Goal: Information Seeking & Learning: Learn about a topic

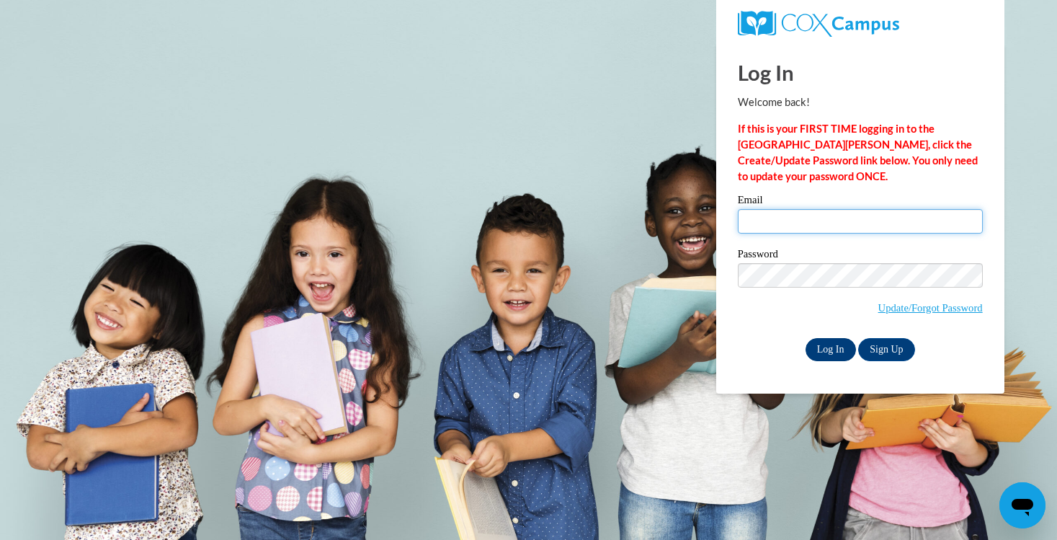
type input "shoresc@uwplatt.edu"
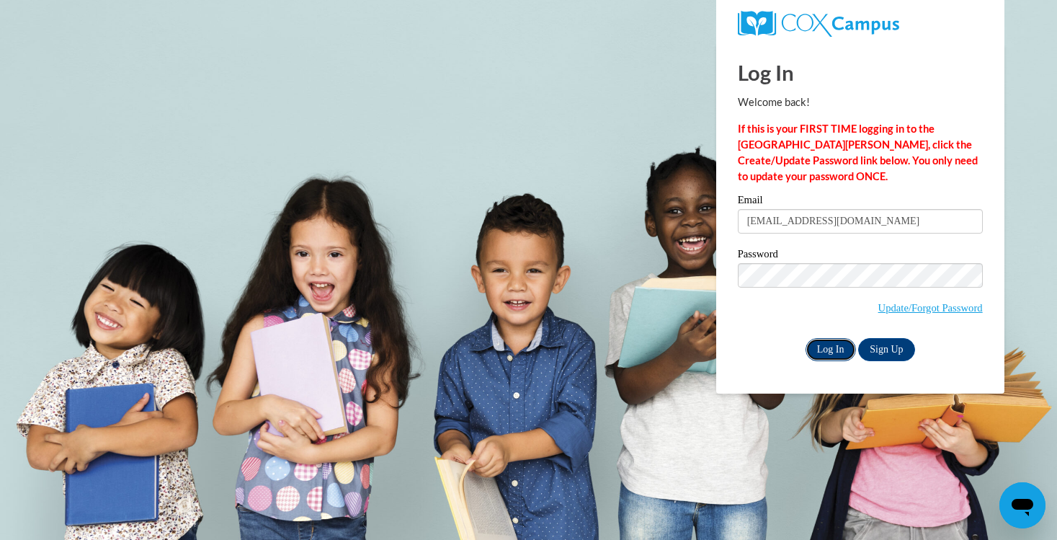
click at [827, 351] on input "Log In" at bounding box center [830, 349] width 50 height 23
click at [821, 349] on input "Log In" at bounding box center [830, 349] width 50 height 23
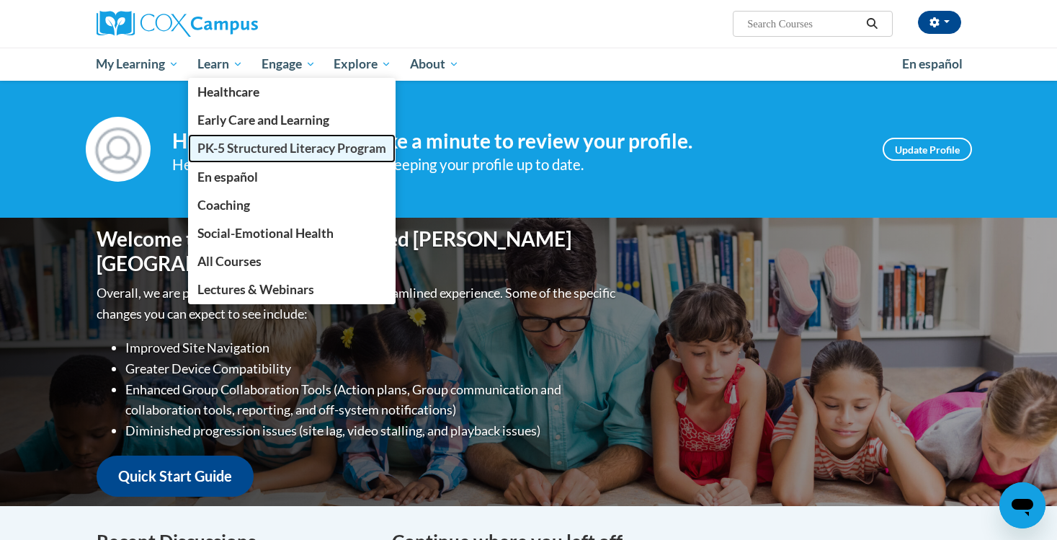
click at [223, 148] on span "PK-5 Structured Literacy Program" at bounding box center [291, 147] width 189 height 15
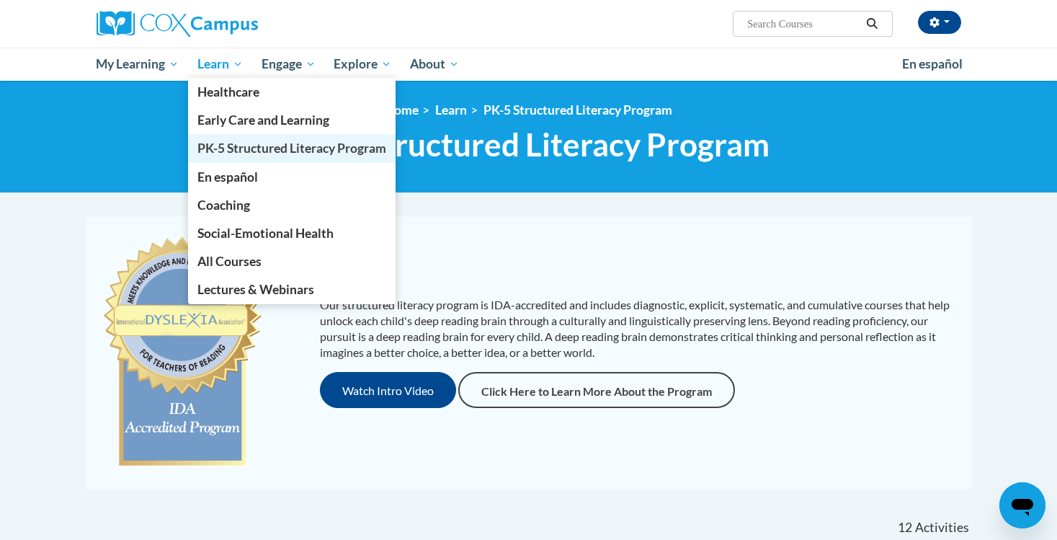
click at [252, 147] on span "PK-5 Structured Literacy Program" at bounding box center [291, 147] width 189 height 15
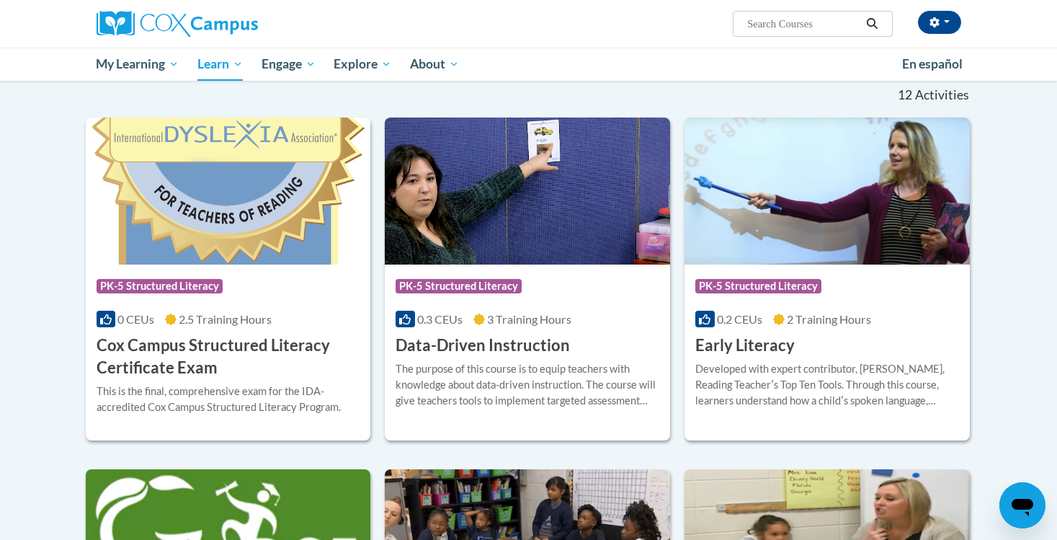
scroll to position [431, 0]
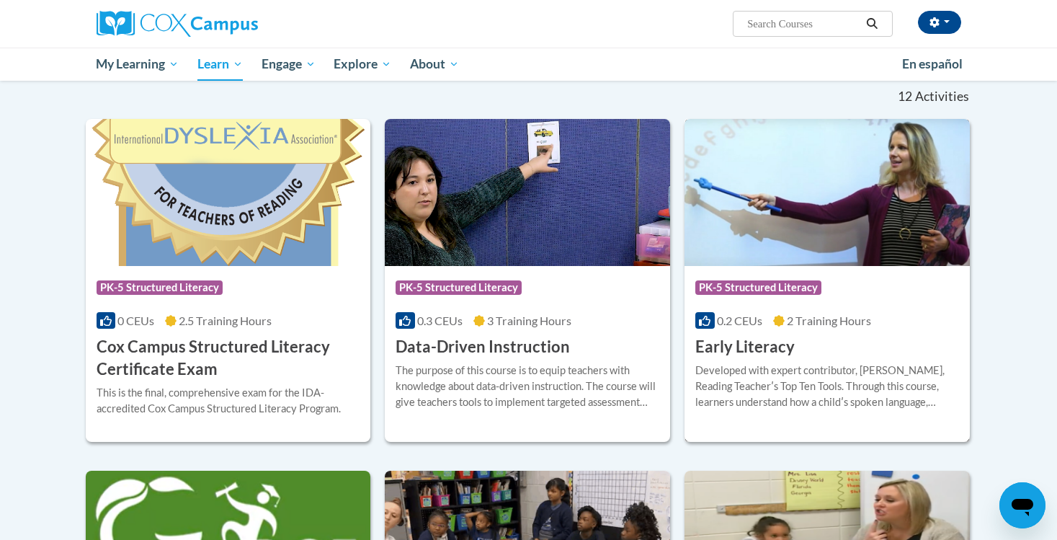
click at [877, 241] on img at bounding box center [826, 192] width 285 height 147
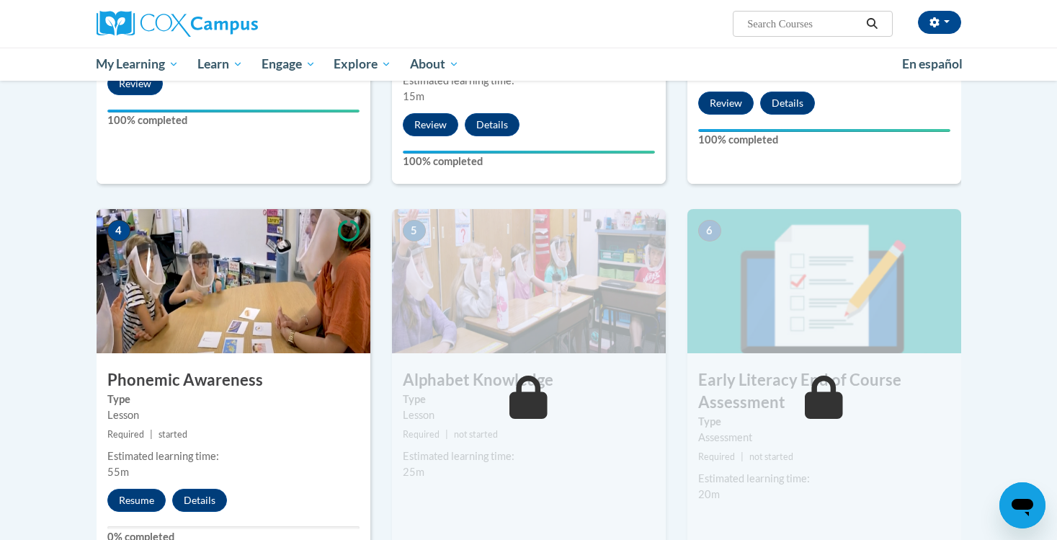
scroll to position [581, 0]
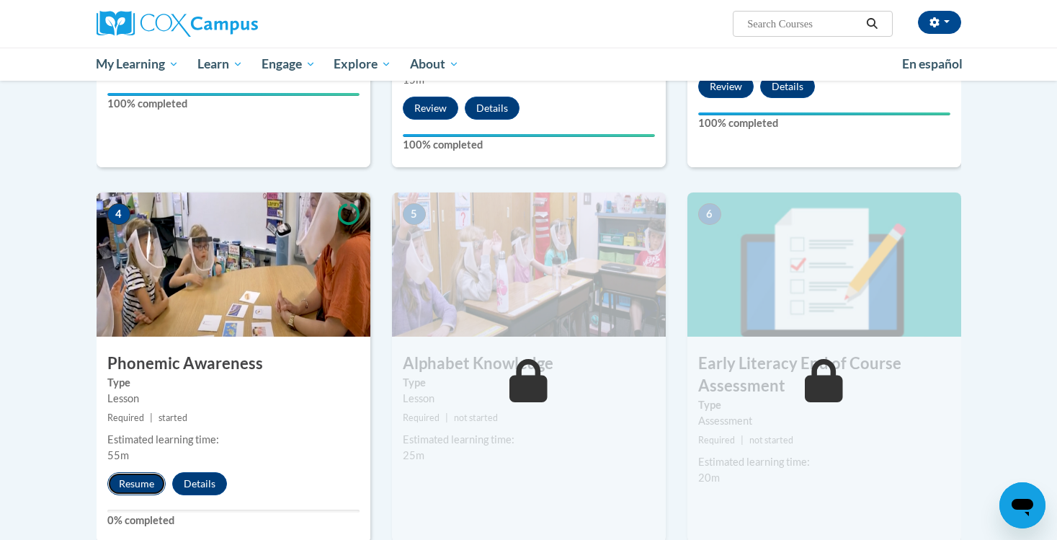
click at [139, 479] on button "Resume" at bounding box center [136, 483] width 58 height 23
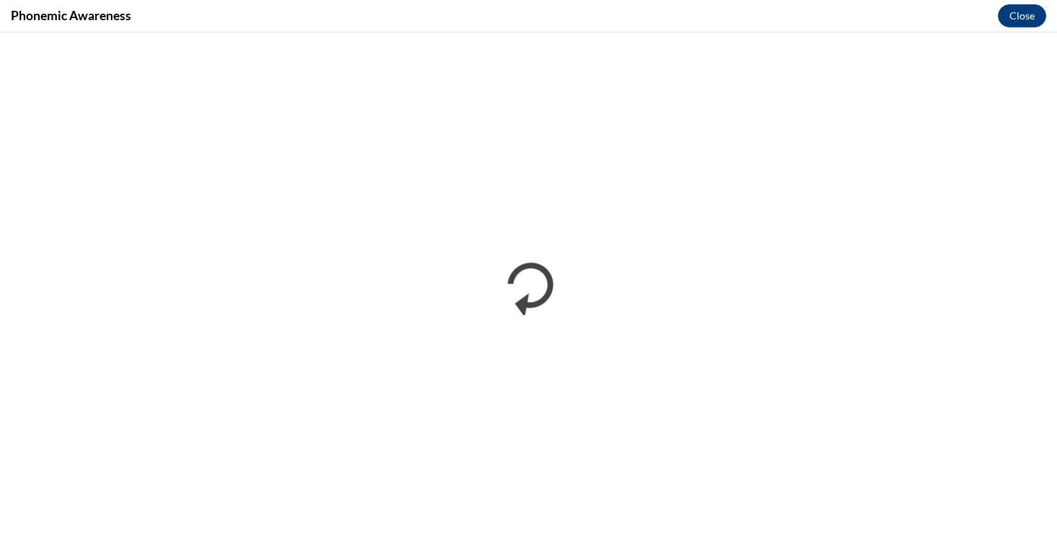
scroll to position [0, 0]
